Goal: Transaction & Acquisition: Purchase product/service

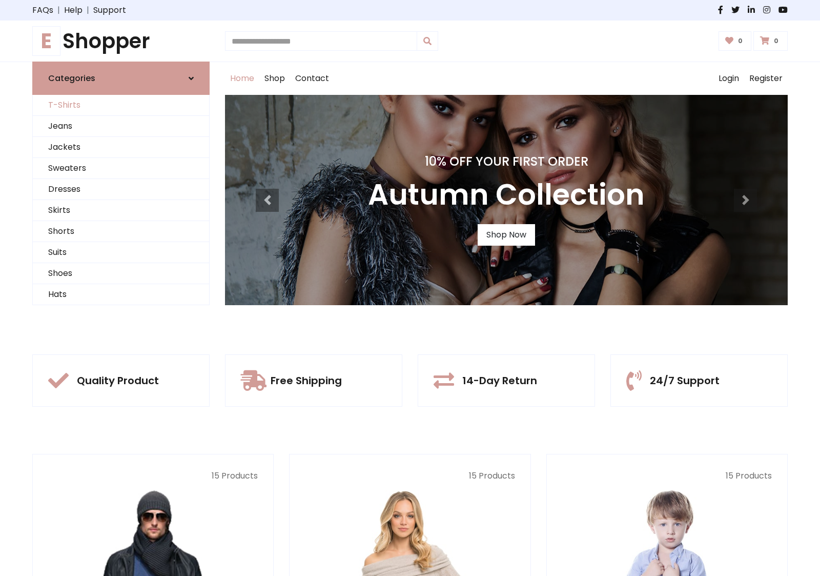
click at [121, 105] on link "T-Shirts" at bounding box center [121, 105] width 176 height 21
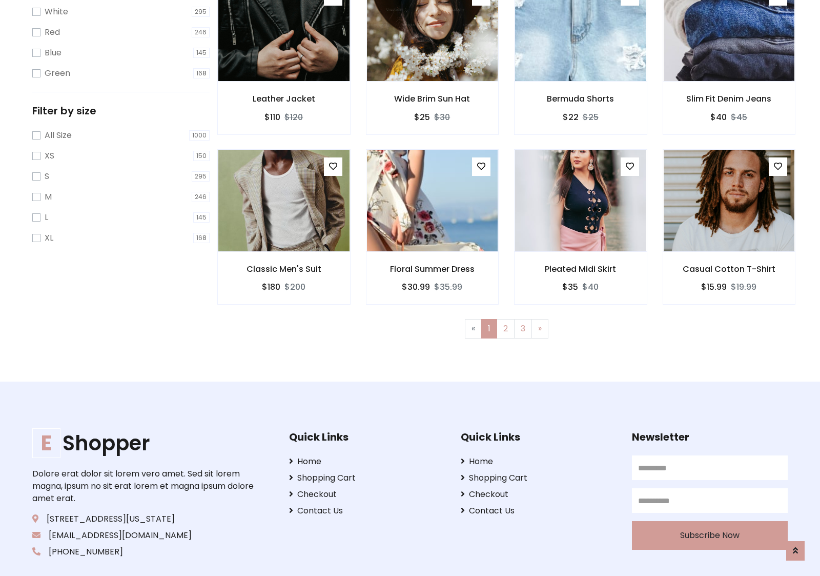
scroll to position [18, 0]
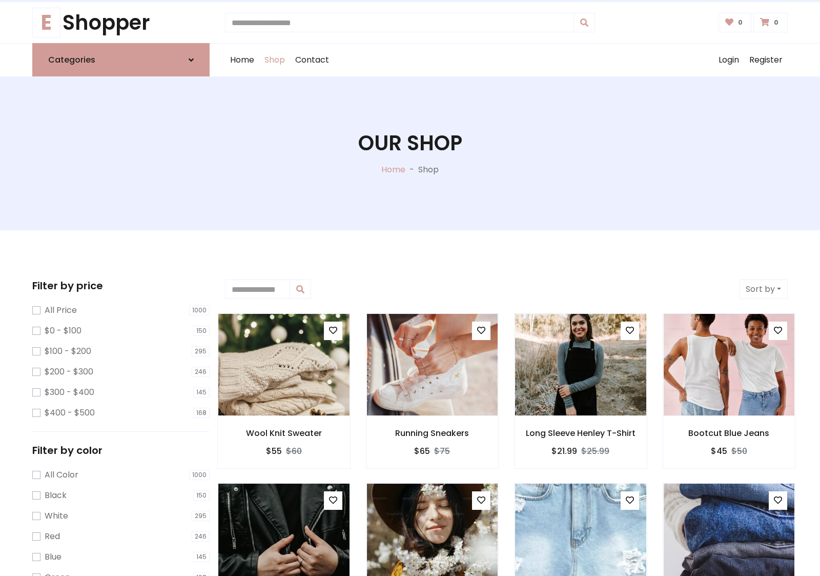
click at [410, 153] on h1 "Our Shop" at bounding box center [410, 143] width 104 height 25
click at [506, 60] on div "Home Shop Contact Log out Login Register" at bounding box center [506, 60] width 563 height 33
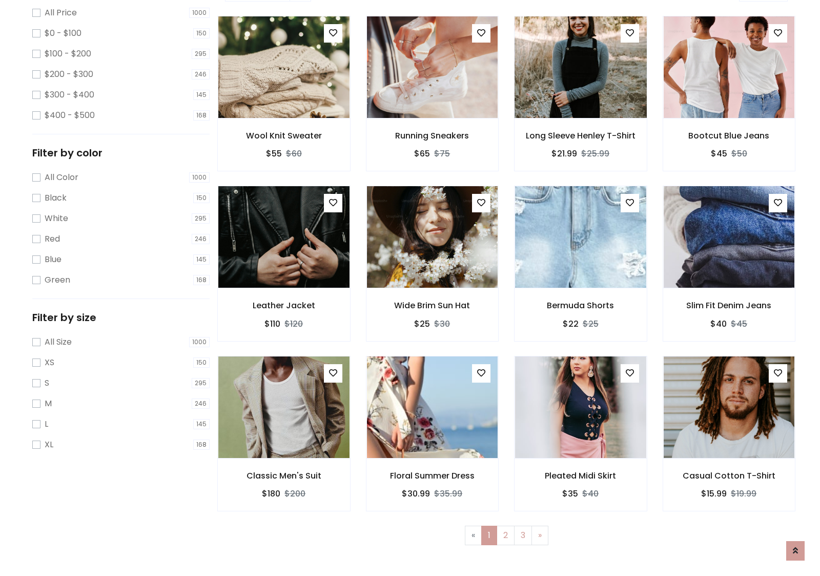
scroll to position [280, 0]
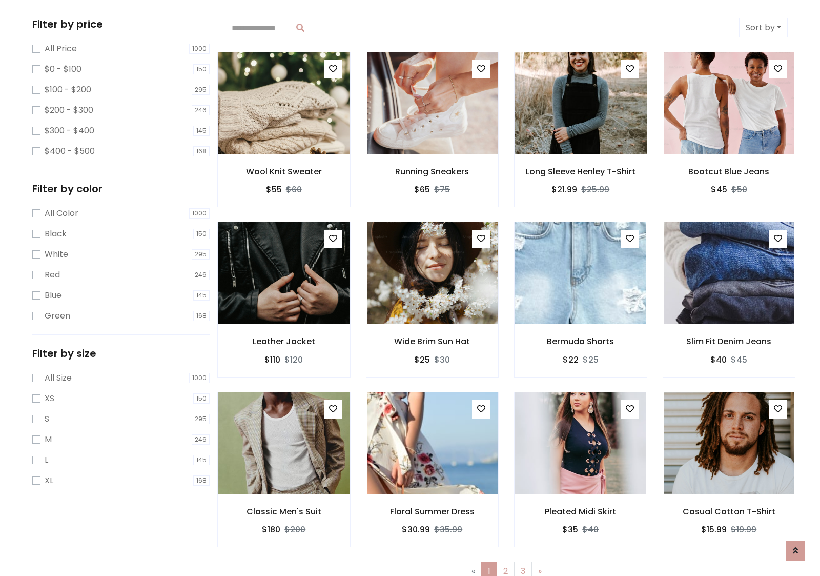
click at [580, 103] on img at bounding box center [580, 103] width 157 height 246
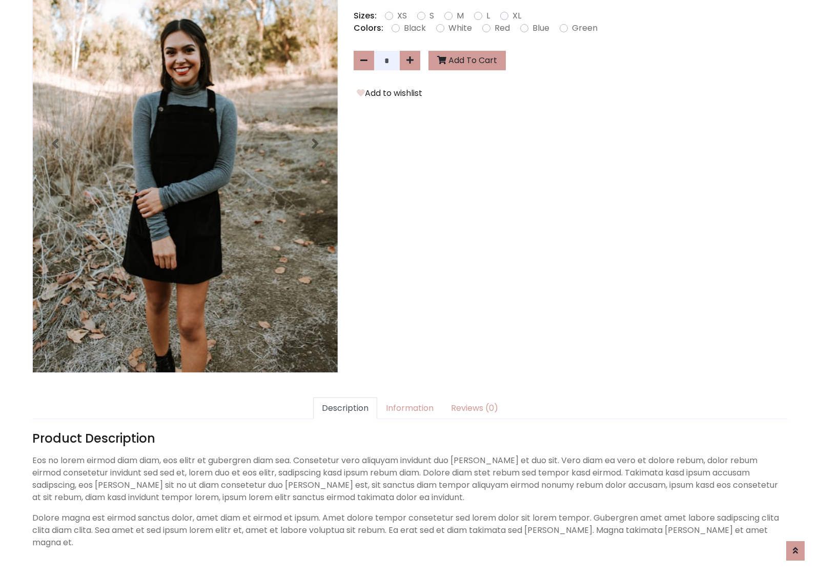
scroll to position [251, 0]
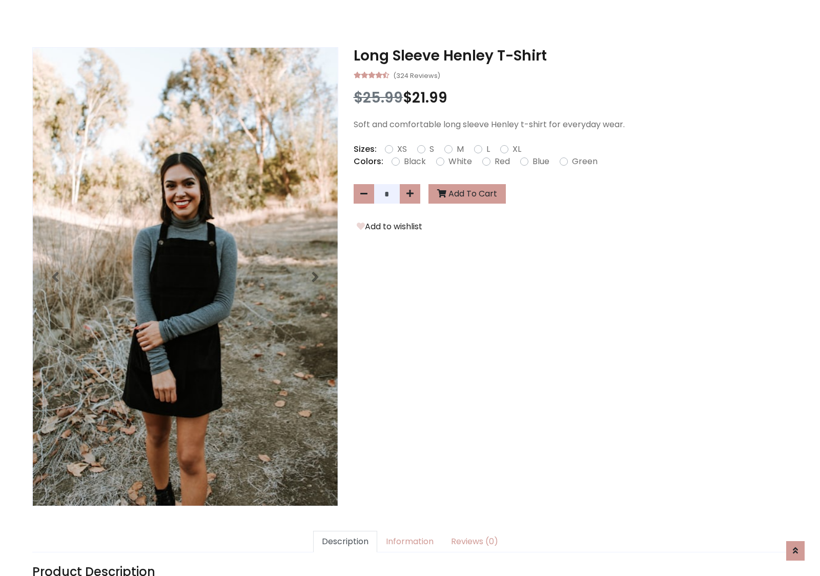
click at [570, 55] on h3 "Long Sleeve Henley T-Shirt" at bounding box center [571, 55] width 434 height 17
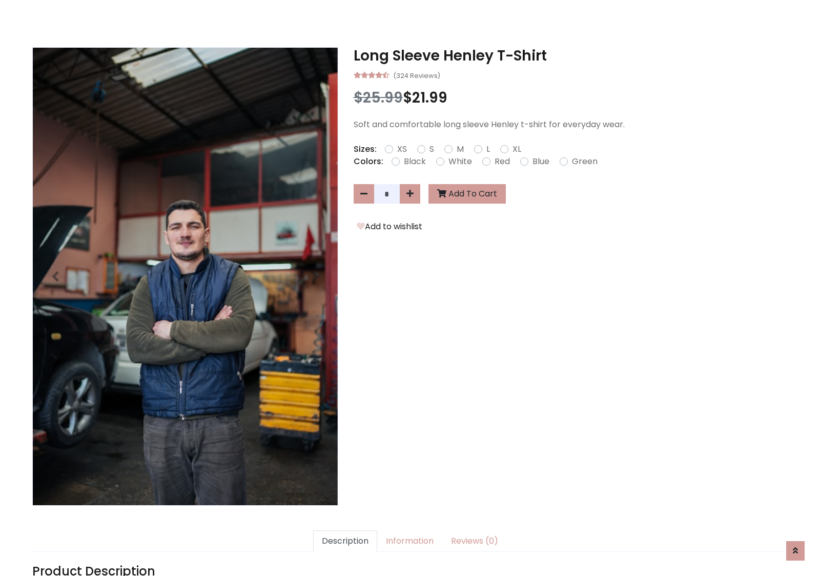
click at [570, 55] on h3 "Long Sleeve Henley T-Shirt" at bounding box center [571, 55] width 434 height 17
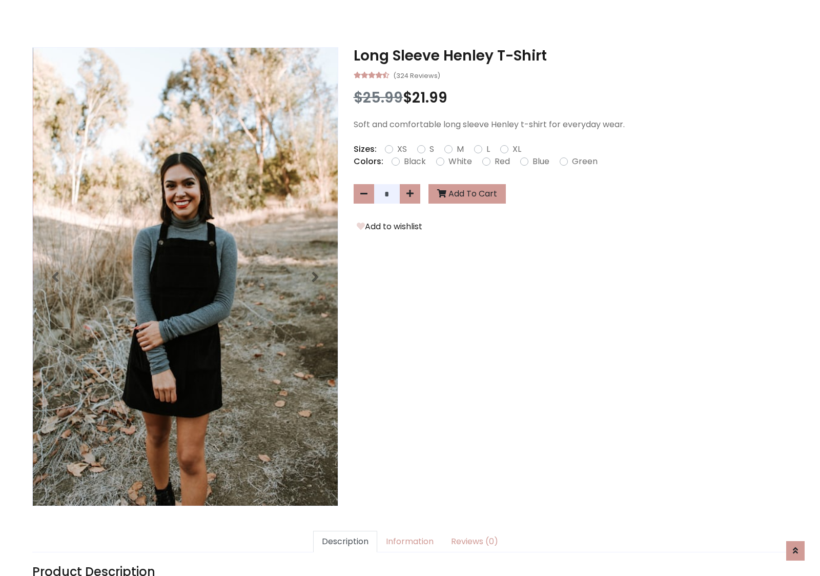
click at [570, 55] on h3 "Long Sleeve Henley T-Shirt" at bounding box center [571, 55] width 434 height 17
